Goal: Transaction & Acquisition: Purchase product/service

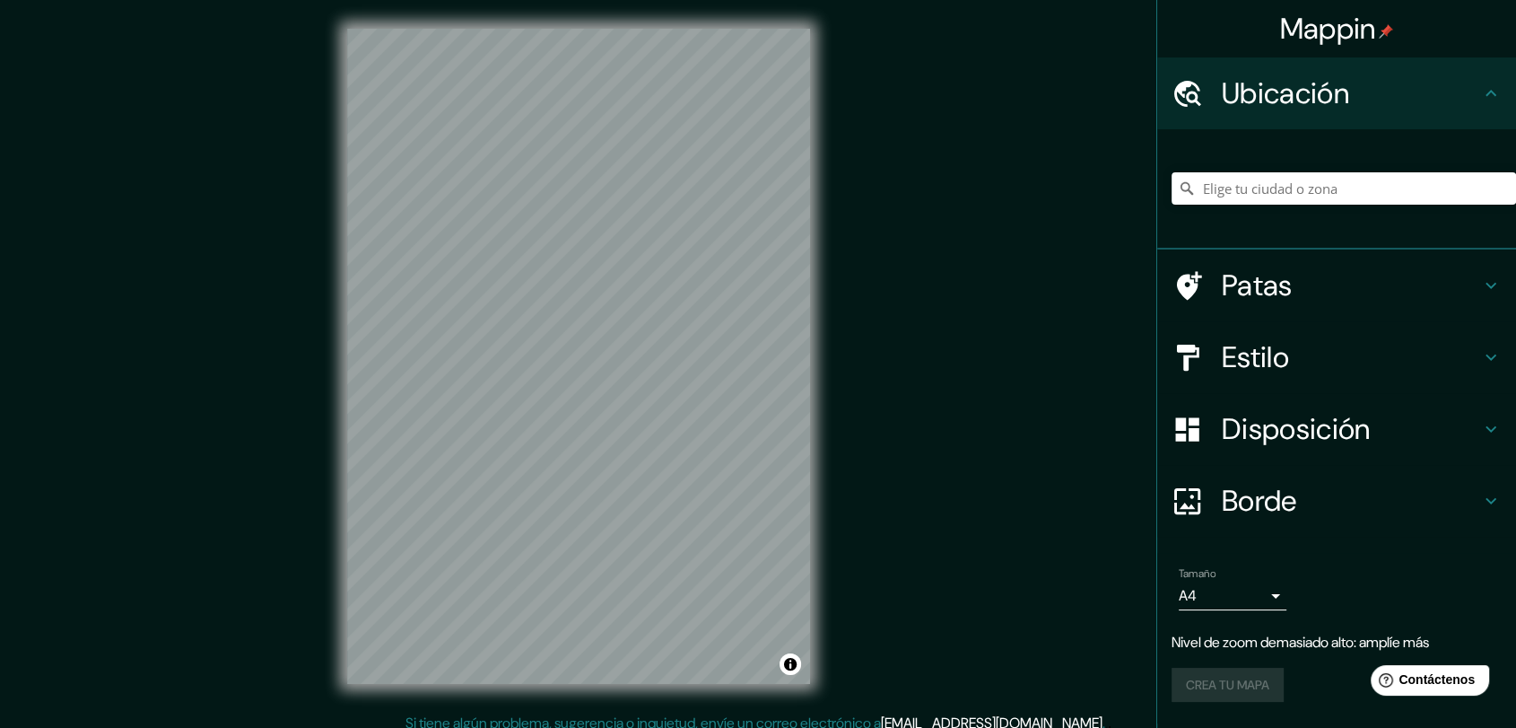
click at [1296, 339] on h4 "Estilo" at bounding box center [1351, 357] width 258 height 36
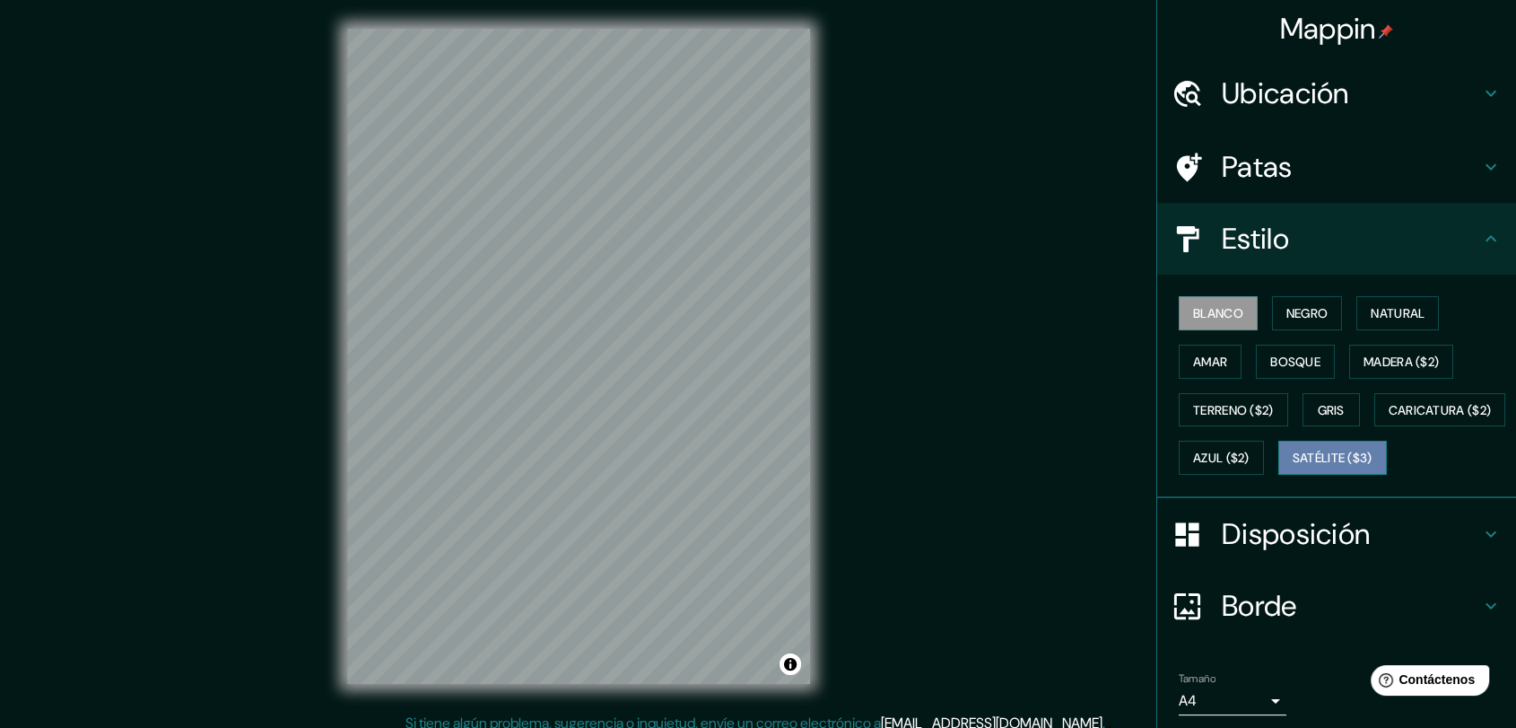
click at [1293, 469] on font "Satélite ($3)" at bounding box center [1333, 457] width 80 height 23
click at [1300, 152] on h4 "Patas" at bounding box center [1351, 167] width 258 height 36
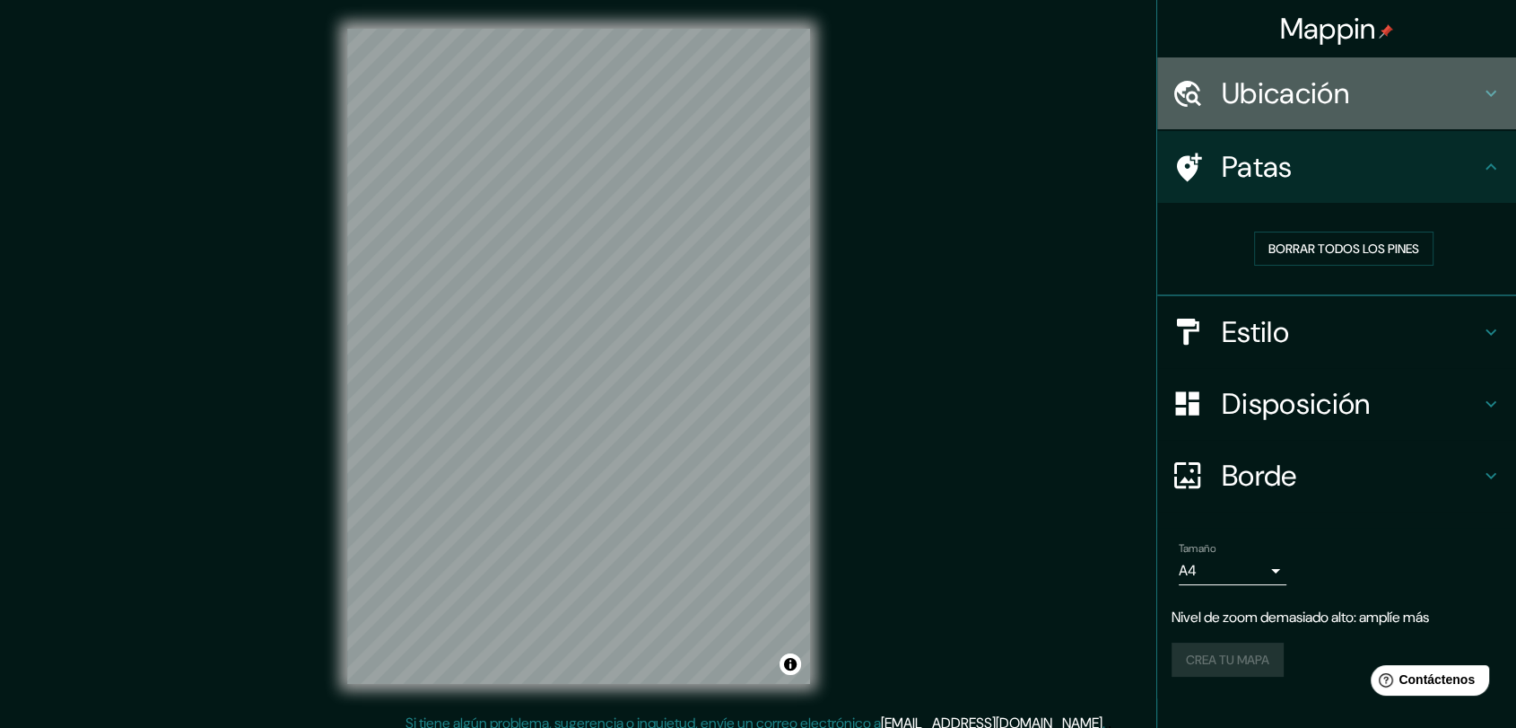
click at [1335, 93] on font "Ubicación" at bounding box center [1285, 93] width 127 height 38
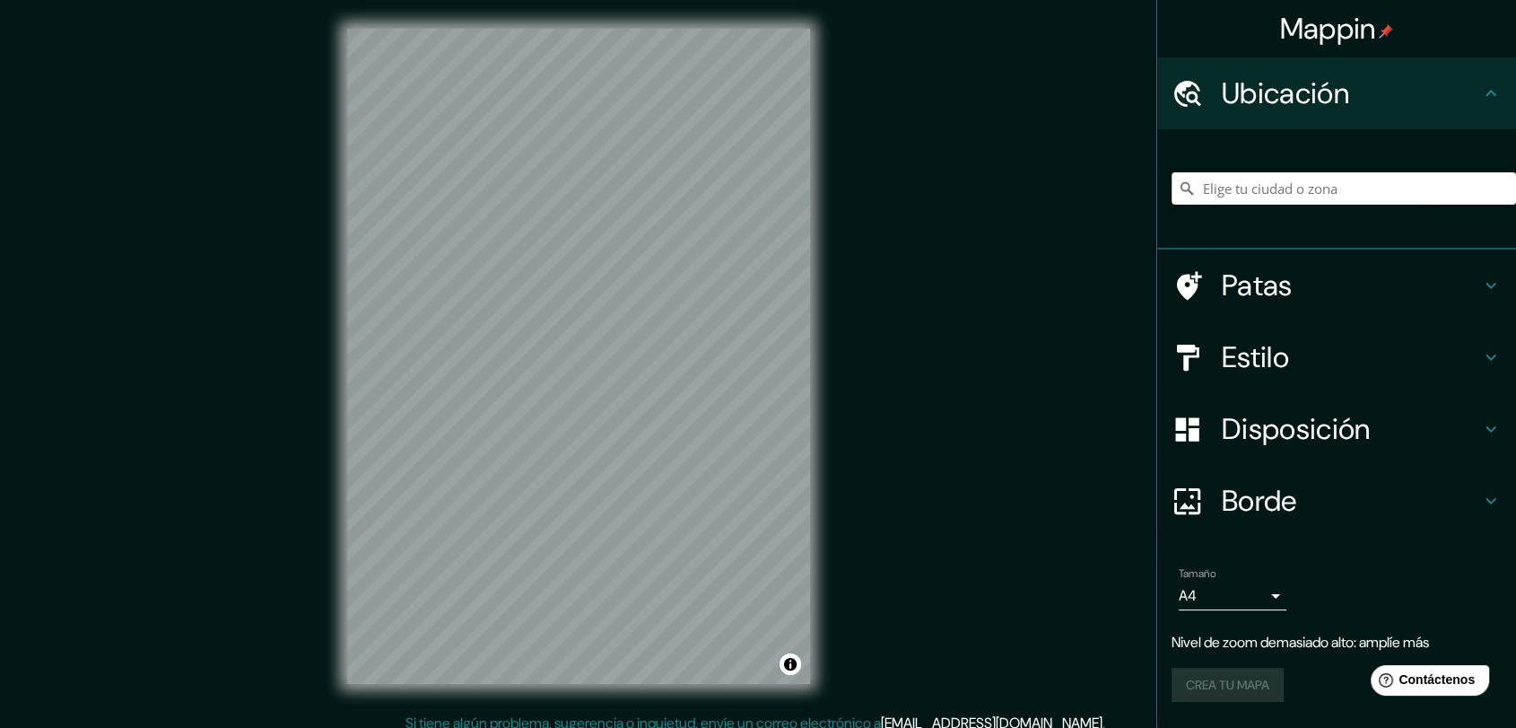
click at [1404, 196] on input "Elige tu ciudad o zona" at bounding box center [1344, 188] width 344 height 32
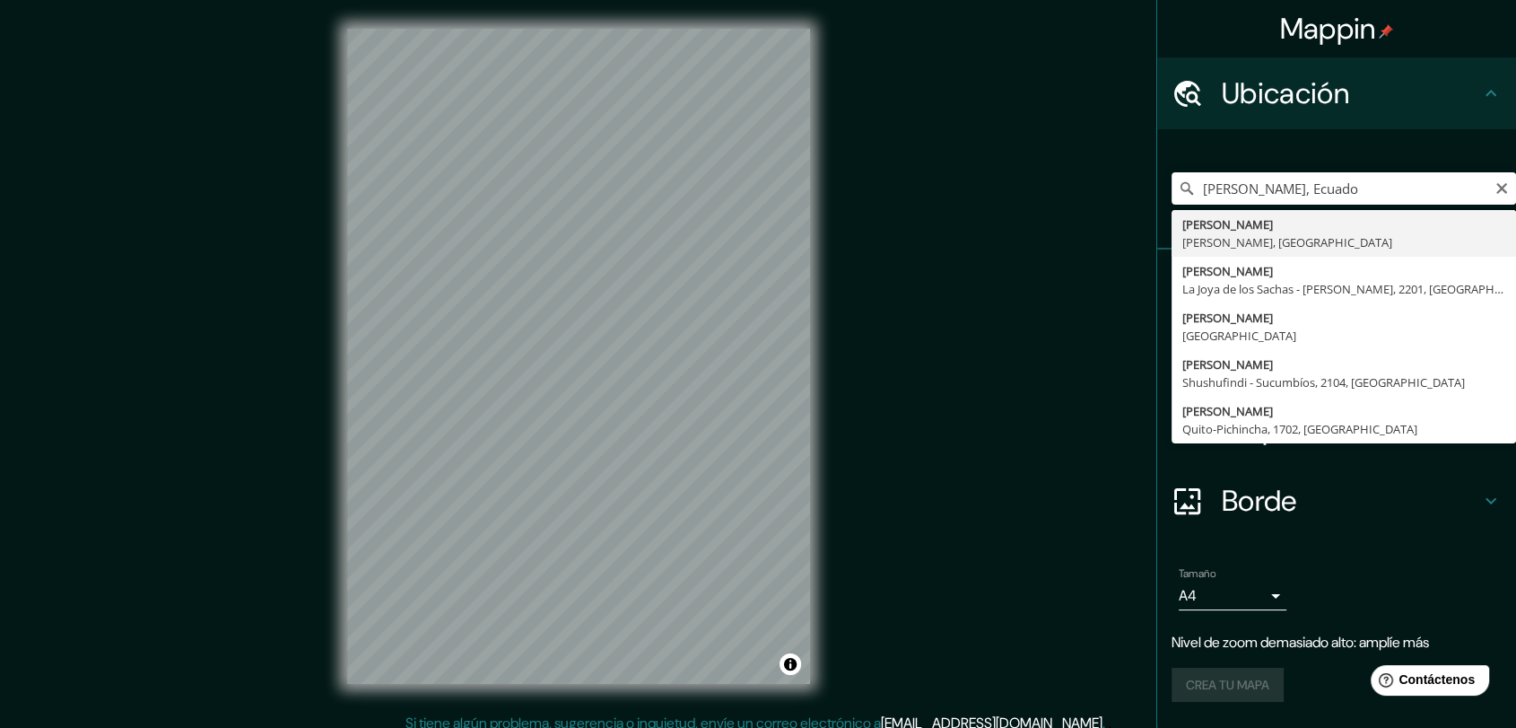
type input "[PERSON_NAME], [GEOGRAPHIC_DATA]"
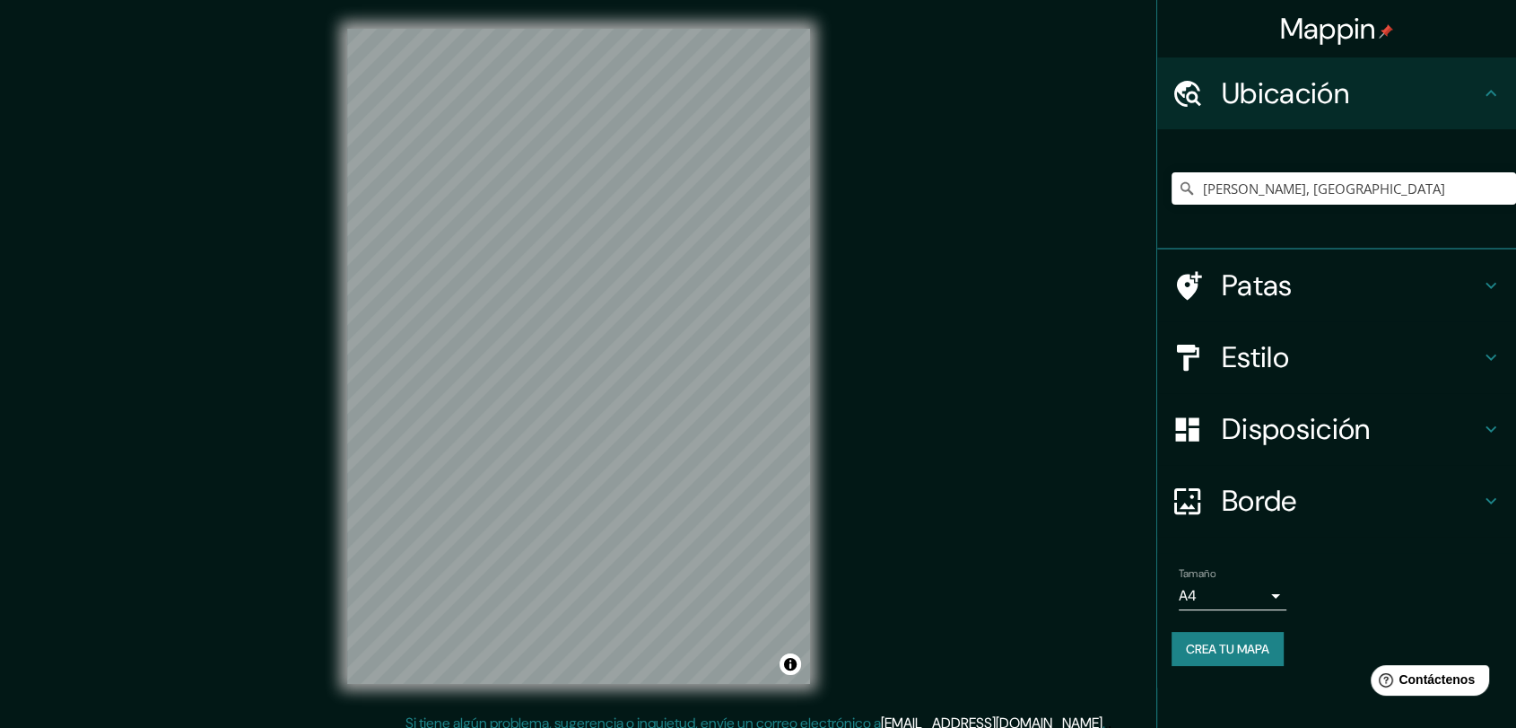
click at [838, 387] on div "© Mapbox © OpenStreetMap Improve this map © Maxar" at bounding box center [578, 356] width 520 height 712
click at [1305, 425] on font "Disposición" at bounding box center [1296, 429] width 148 height 38
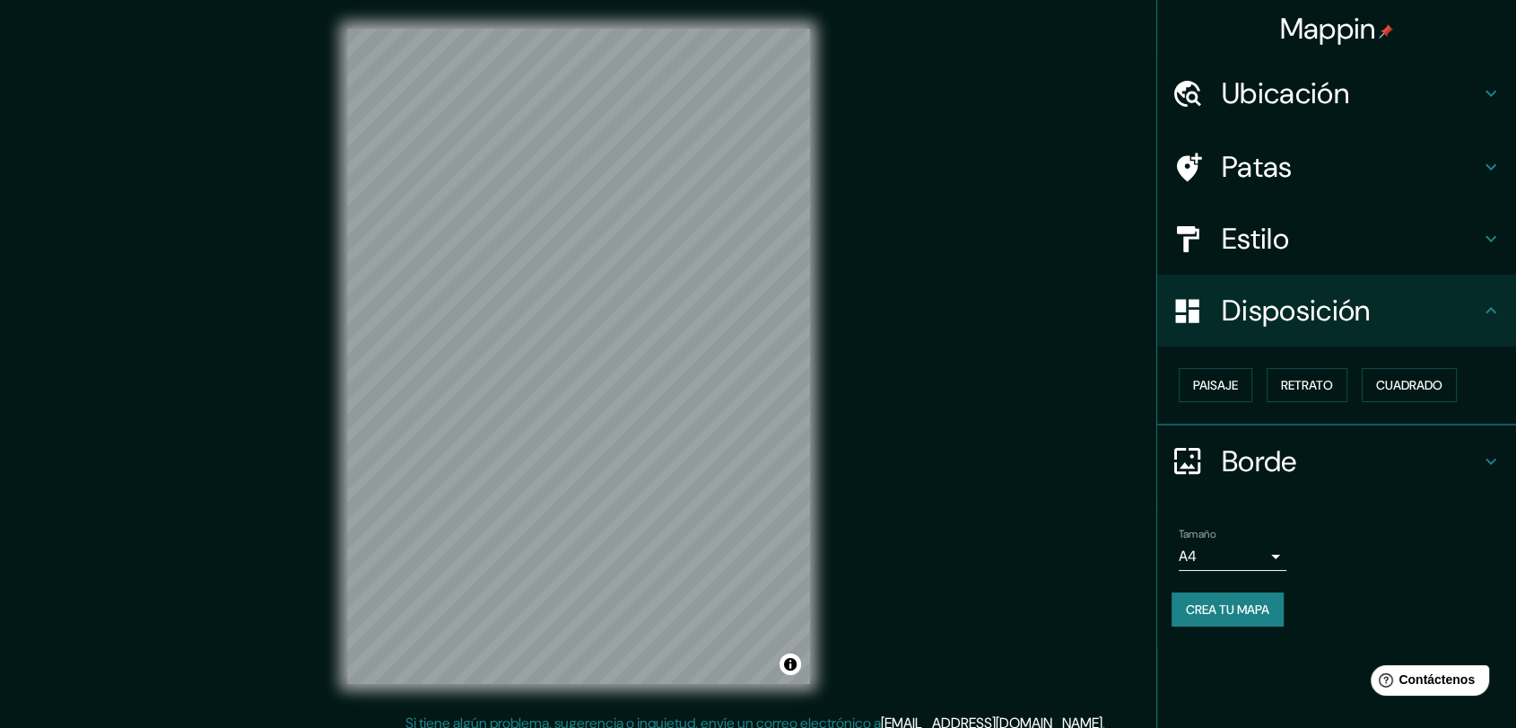
click at [1319, 298] on font "Disposición" at bounding box center [1296, 311] width 148 height 38
click at [1320, 245] on h4 "Estilo" at bounding box center [1351, 239] width 258 height 36
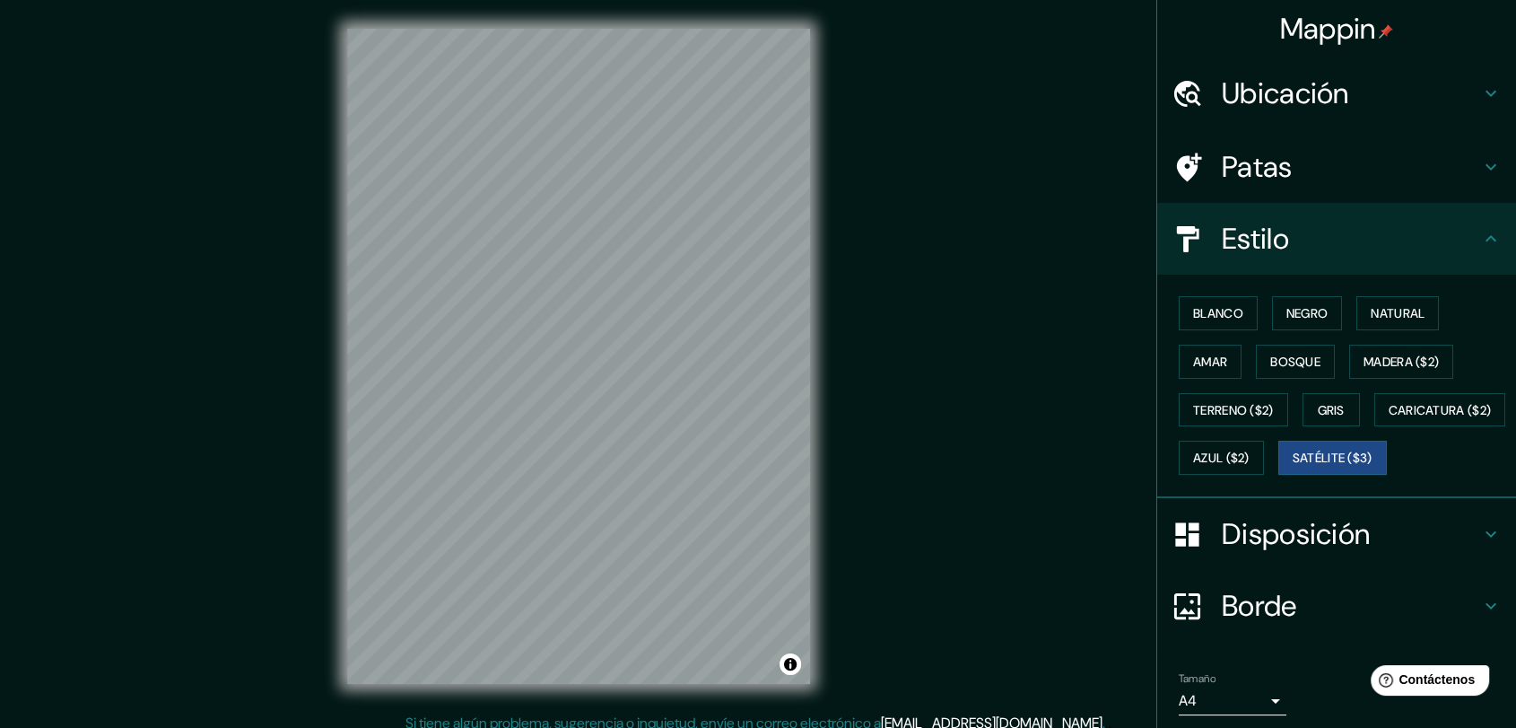
click at [1316, 239] on h4 "Estilo" at bounding box center [1351, 239] width 258 height 36
click at [1312, 173] on h4 "Patas" at bounding box center [1351, 167] width 258 height 36
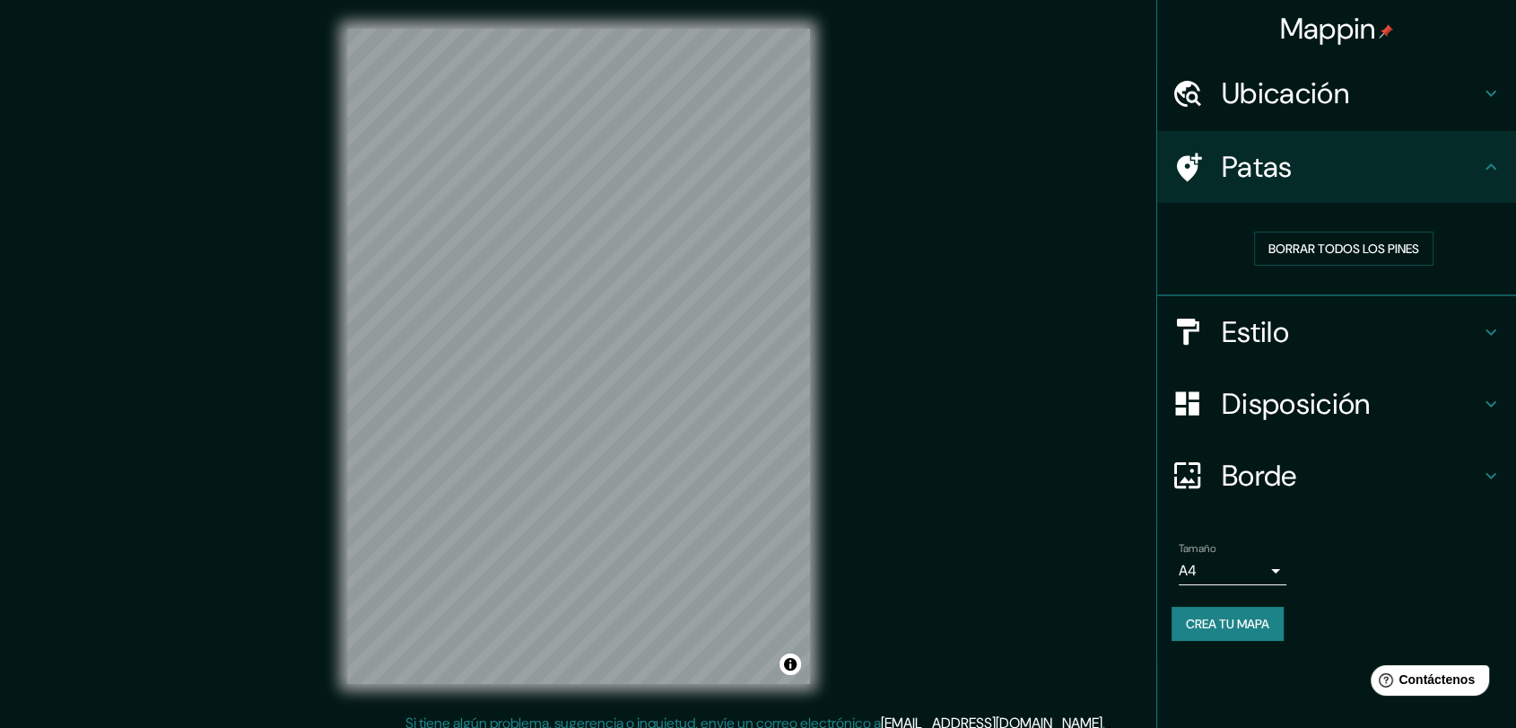
click at [1312, 173] on h4 "Patas" at bounding box center [1351, 167] width 258 height 36
click at [1273, 474] on font "Borde" at bounding box center [1259, 476] width 75 height 38
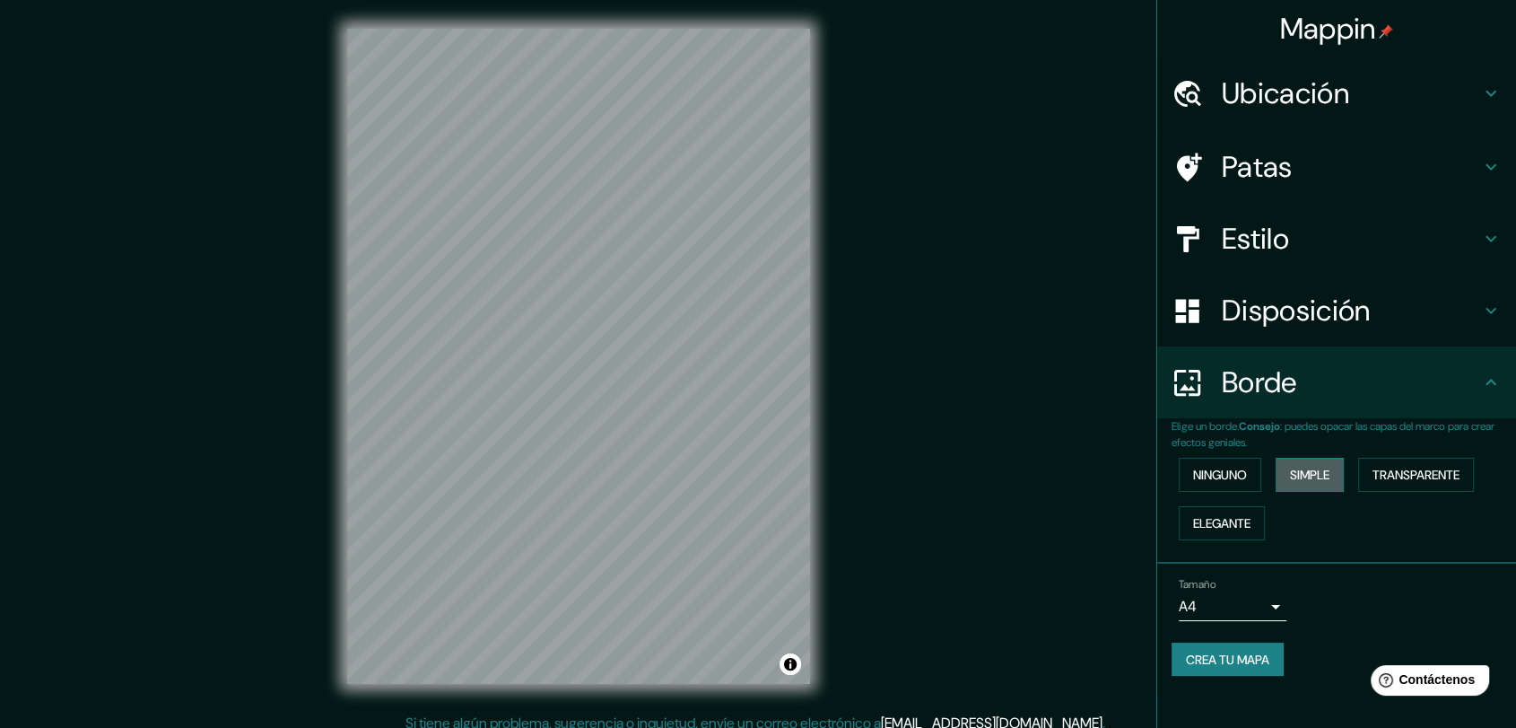
click at [1319, 480] on font "Simple" at bounding box center [1309, 474] width 39 height 16
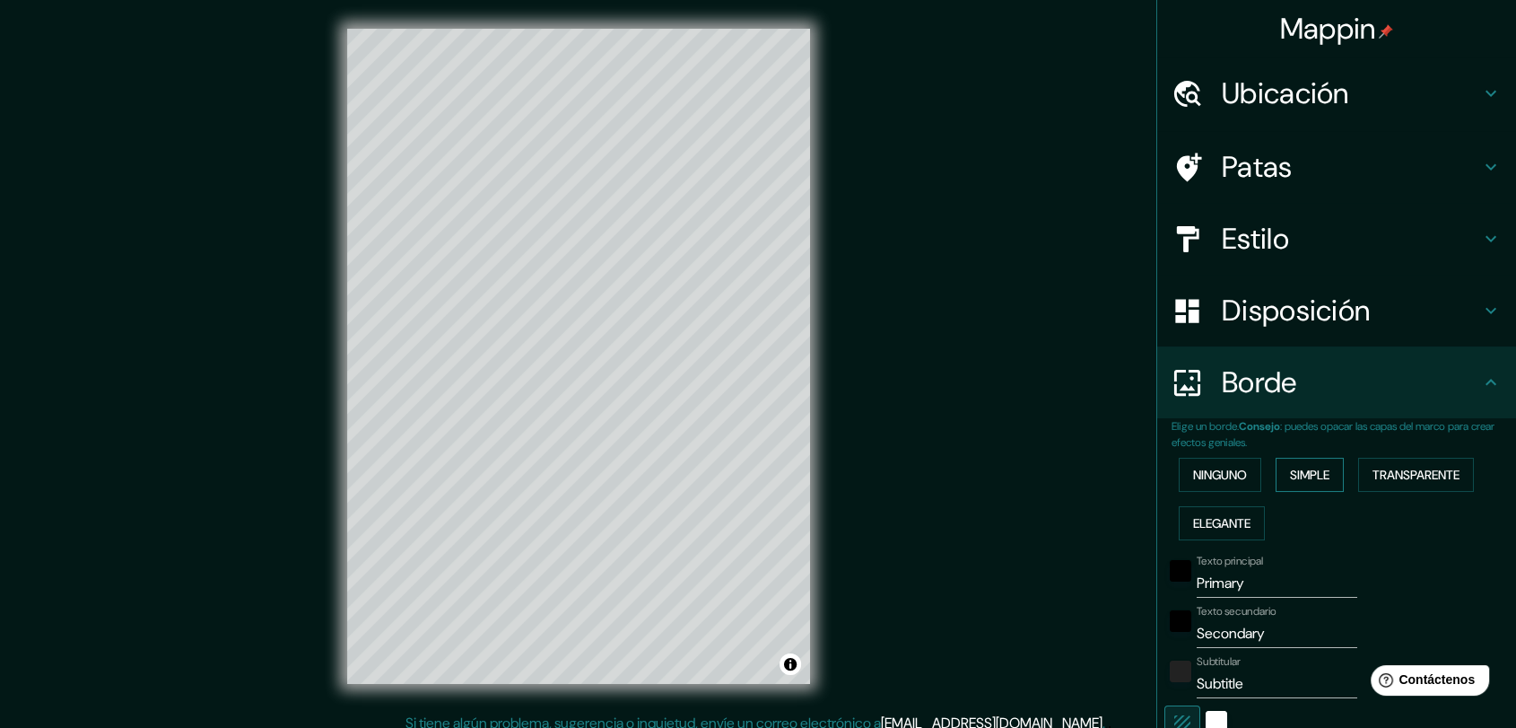
drag, startPoint x: 1405, startPoint y: 470, endPoint x: 1329, endPoint y: 477, distance: 75.7
click at [1405, 469] on font "Transparente" at bounding box center [1416, 474] width 87 height 16
click at [1198, 466] on font "Ninguno" at bounding box center [1220, 474] width 54 height 16
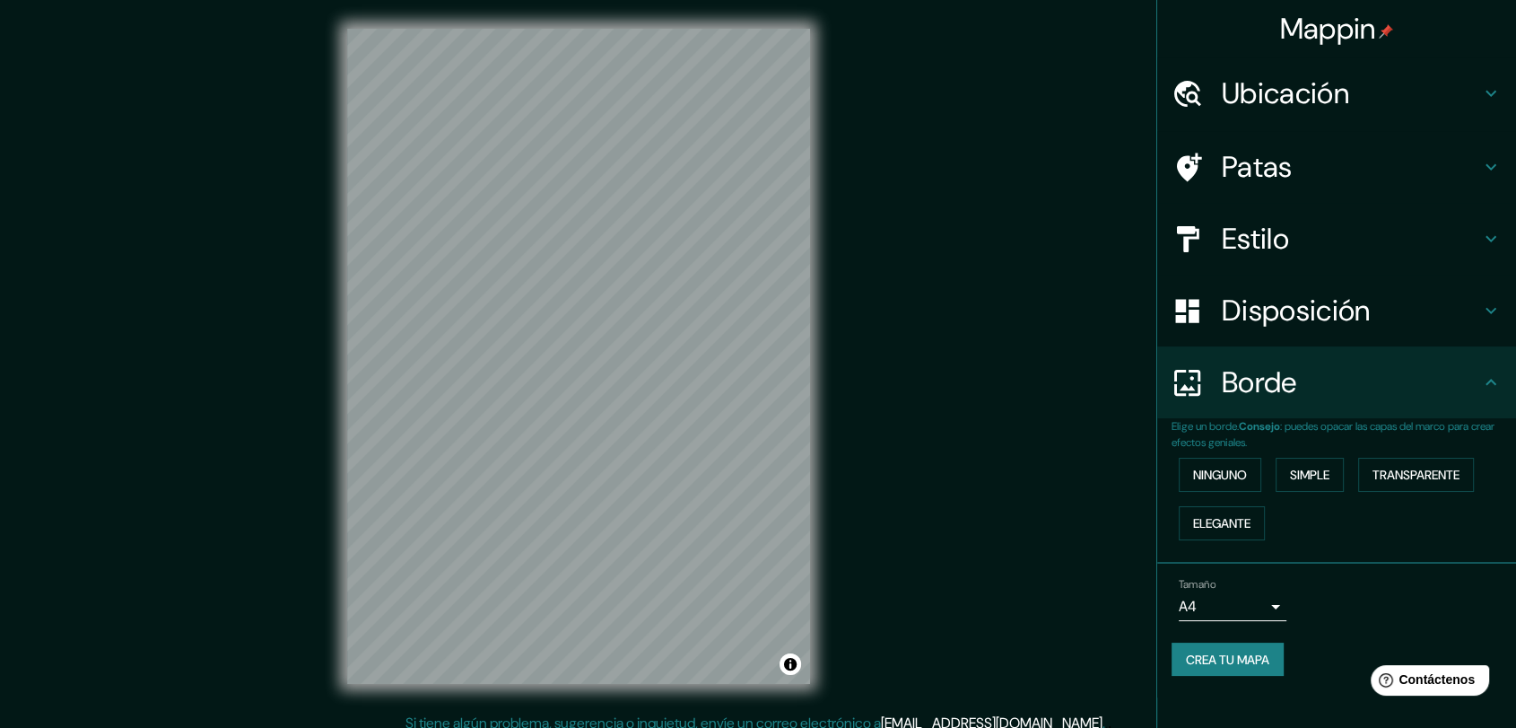
click at [1348, 25] on font "Mappin" at bounding box center [1328, 29] width 96 height 38
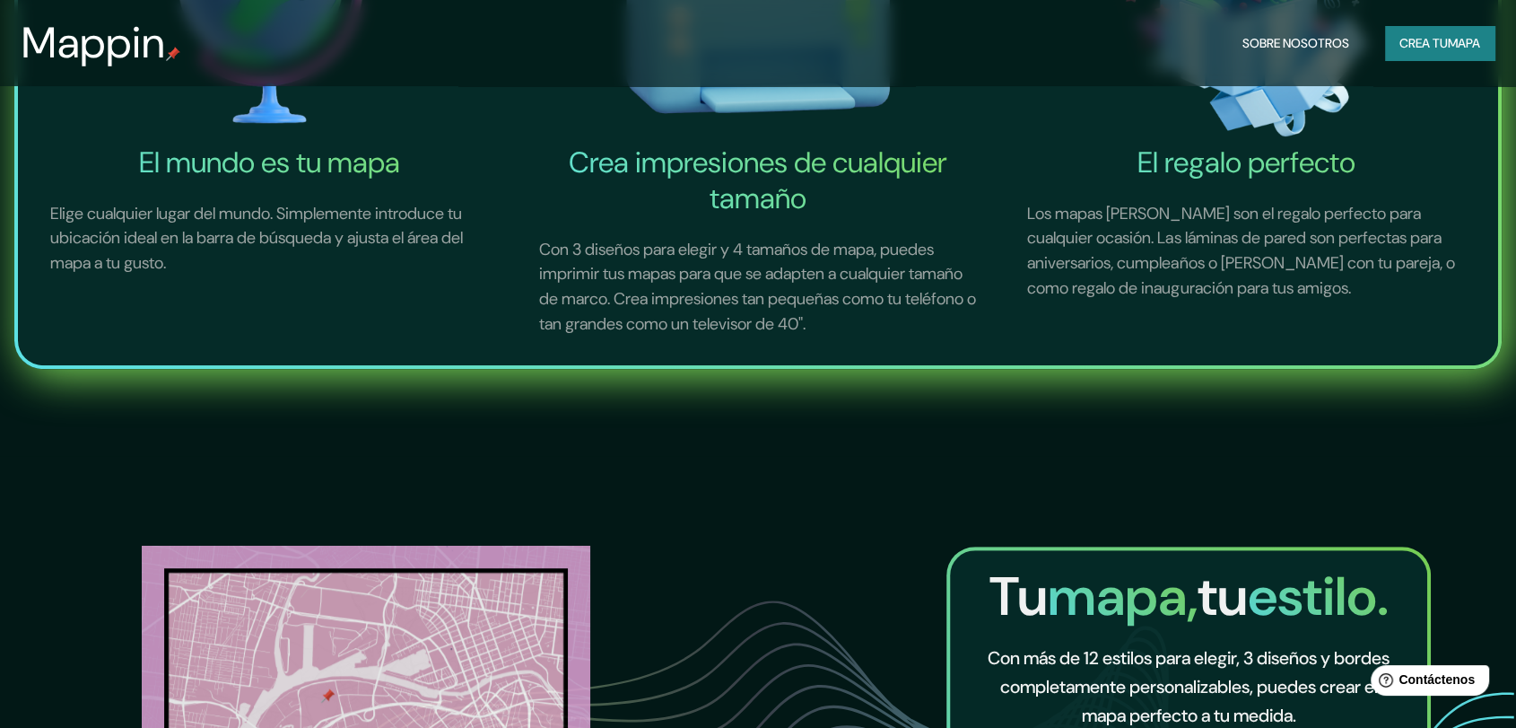
scroll to position [1295, 0]
